Goal: Navigation & Orientation: Find specific page/section

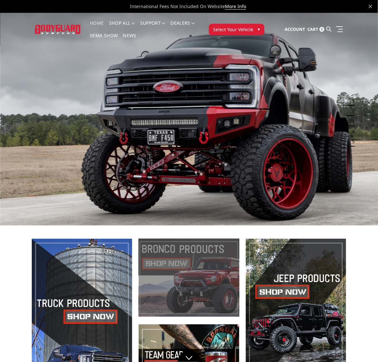
click at [176, 263] on span at bounding box center [189, 278] width 100 height 78
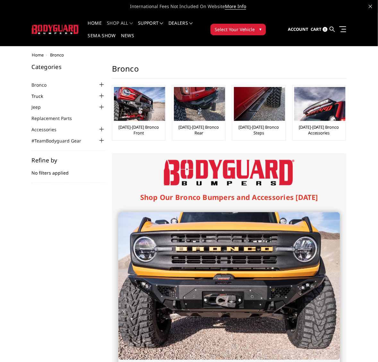
click at [39, 95] on link "Truck" at bounding box center [42, 96] width 20 height 7
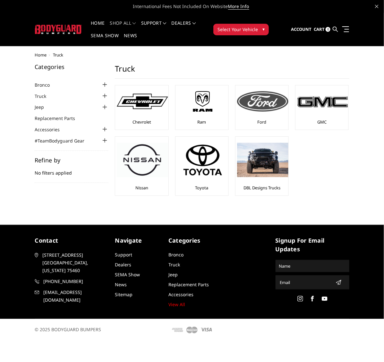
click at [261, 103] on img at bounding box center [262, 101] width 51 height 21
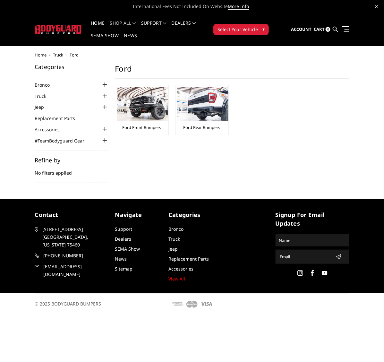
click at [47, 109] on link "Jeep" at bounding box center [43, 107] width 17 height 7
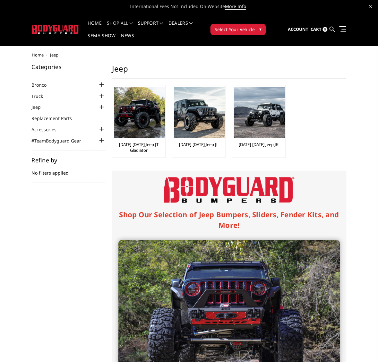
click at [41, 94] on link "Truck" at bounding box center [42, 96] width 20 height 7
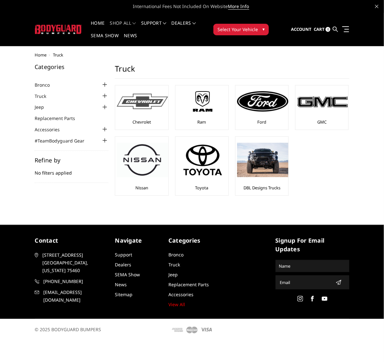
click at [138, 106] on img at bounding box center [142, 102] width 51 height 16
click at [260, 101] on img at bounding box center [262, 101] width 51 height 21
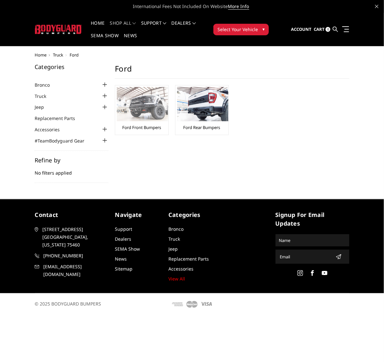
click at [142, 105] on img at bounding box center [142, 104] width 51 height 34
